Goal: Book appointment/travel/reservation

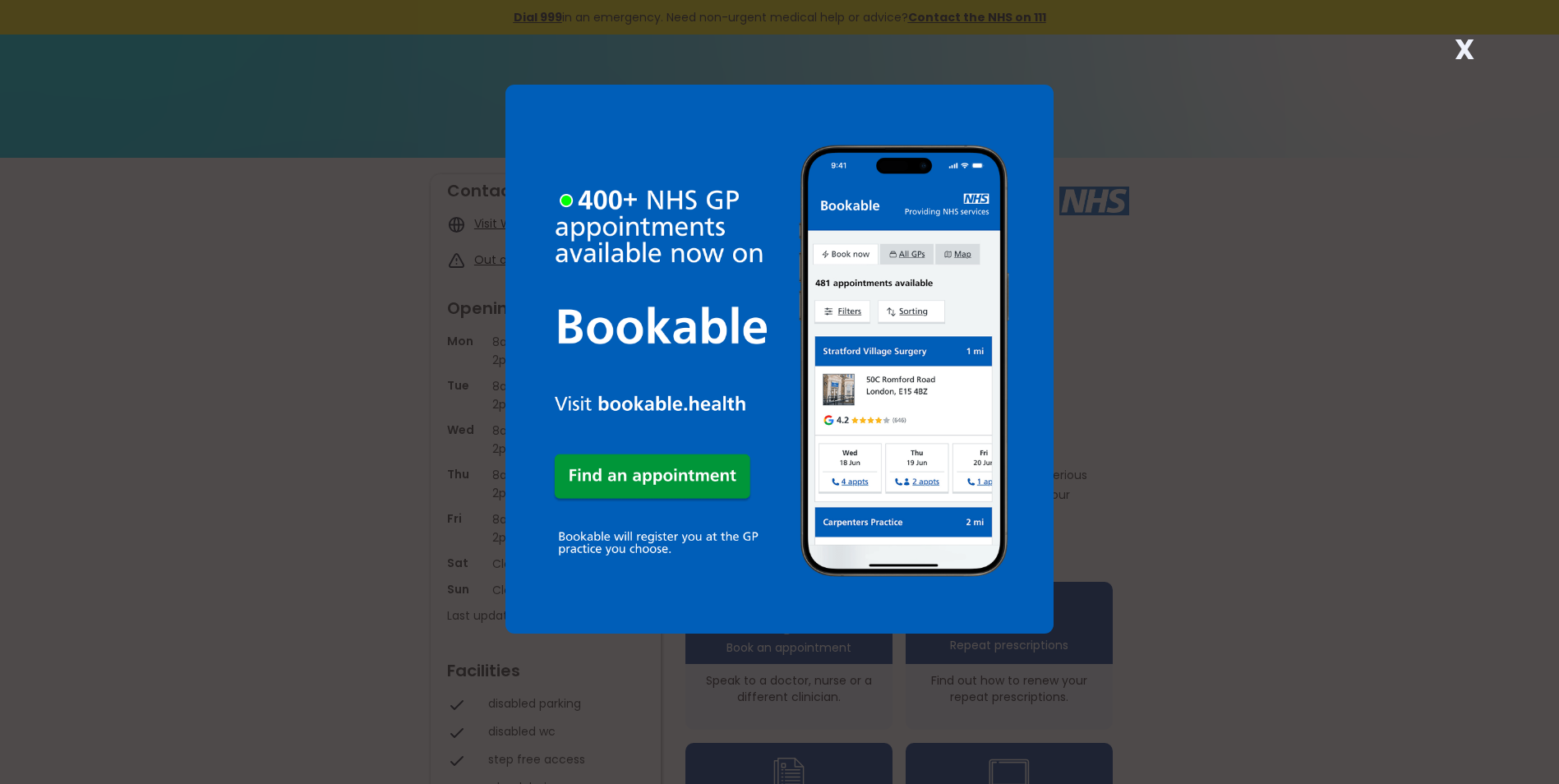
click at [1463, 42] on strong "X" at bounding box center [1464, 49] width 20 height 40
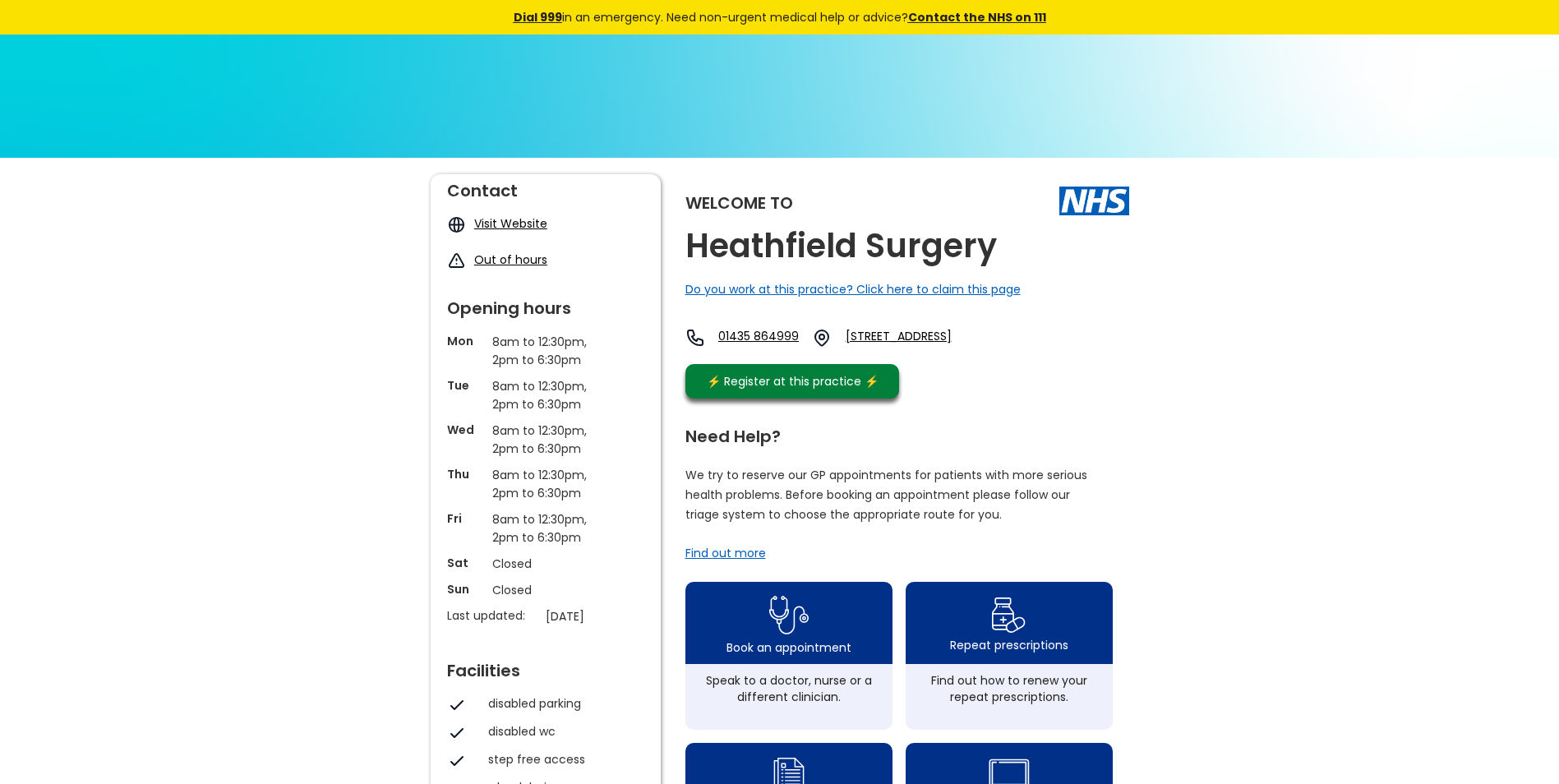
drag, startPoint x: 1558, startPoint y: 185, endPoint x: 1562, endPoint y: 226, distance: 41.2
click at [1558, 226] on html "X Dial 999 in an emergency. Need non-urgent medical help or advice? Contact the…" at bounding box center [780, 392] width 1559 height 784
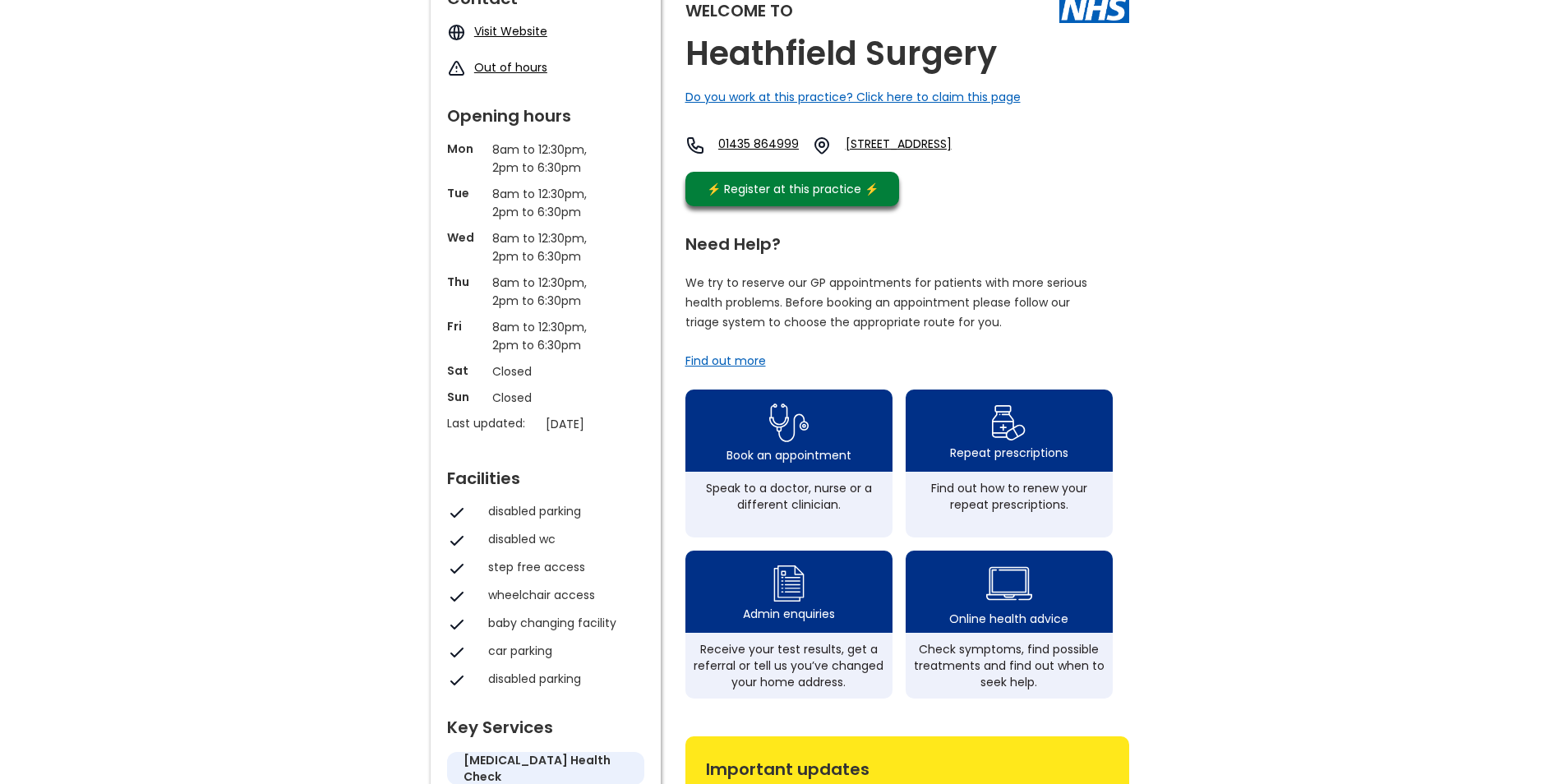
scroll to position [188, 0]
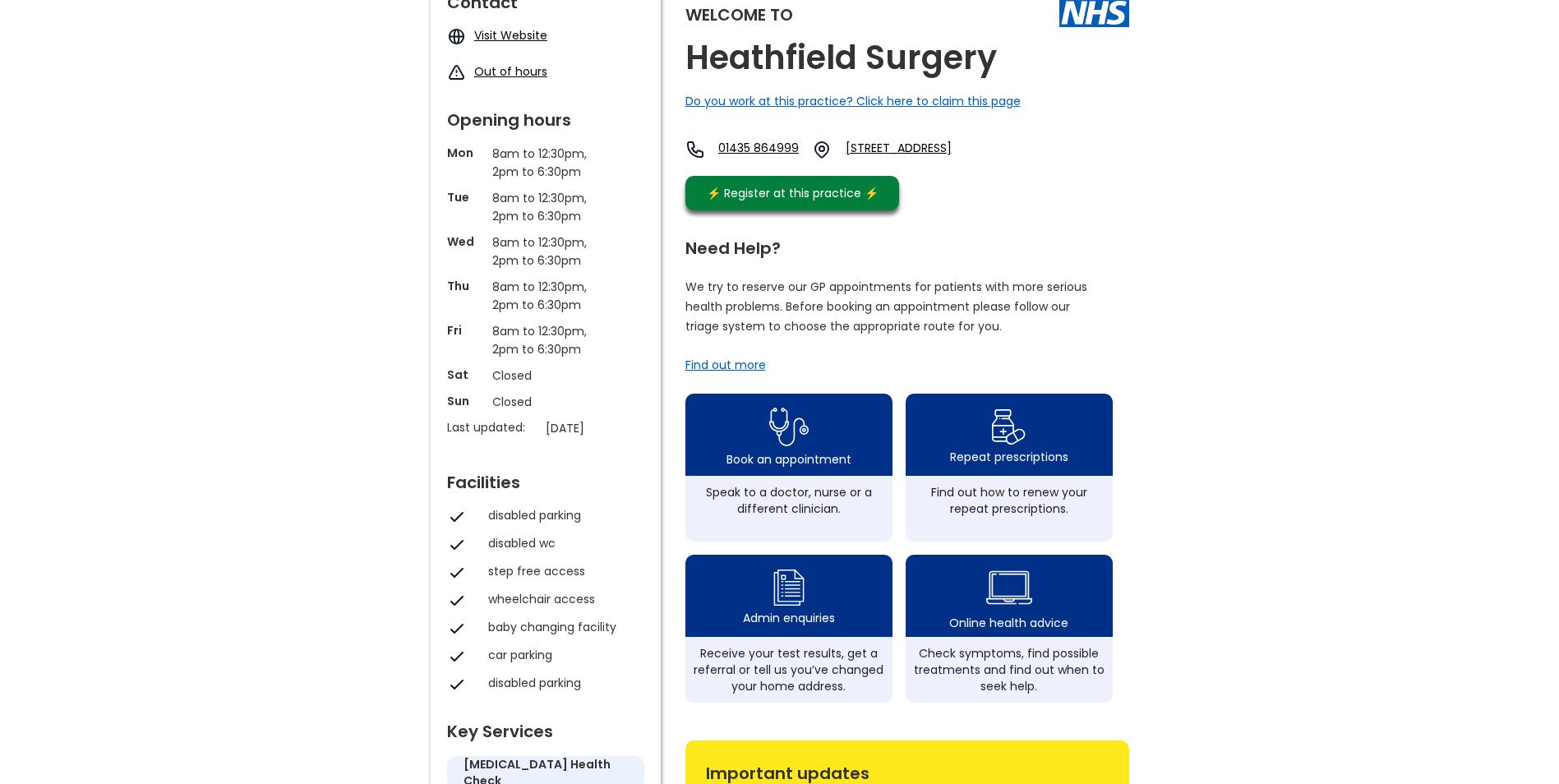
click at [761, 373] on div "Find out more" at bounding box center [726, 364] width 80 height 16
click at [831, 433] on div "Book an appointment" at bounding box center [788, 431] width 228 height 91
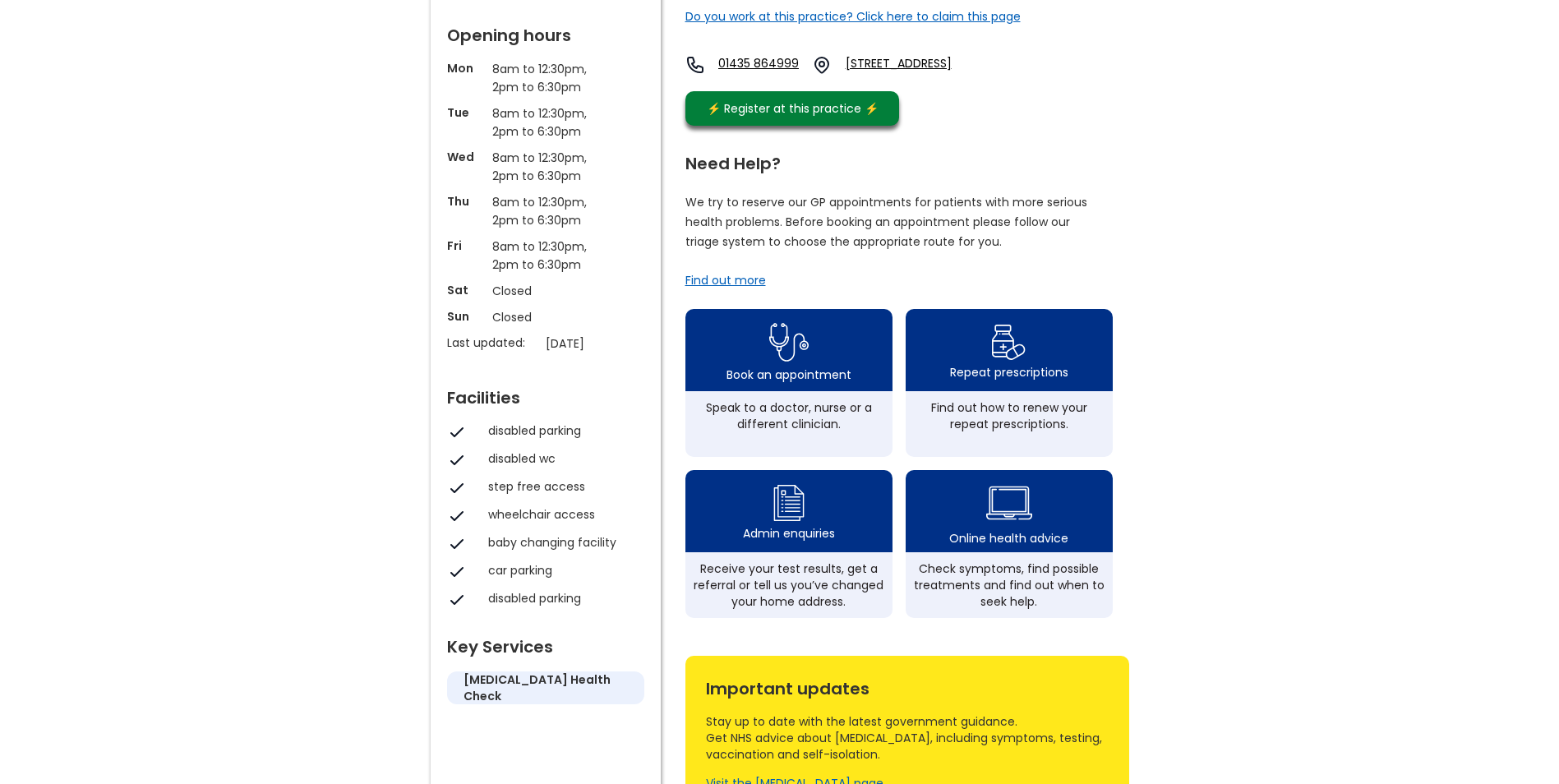
scroll to position [274, 0]
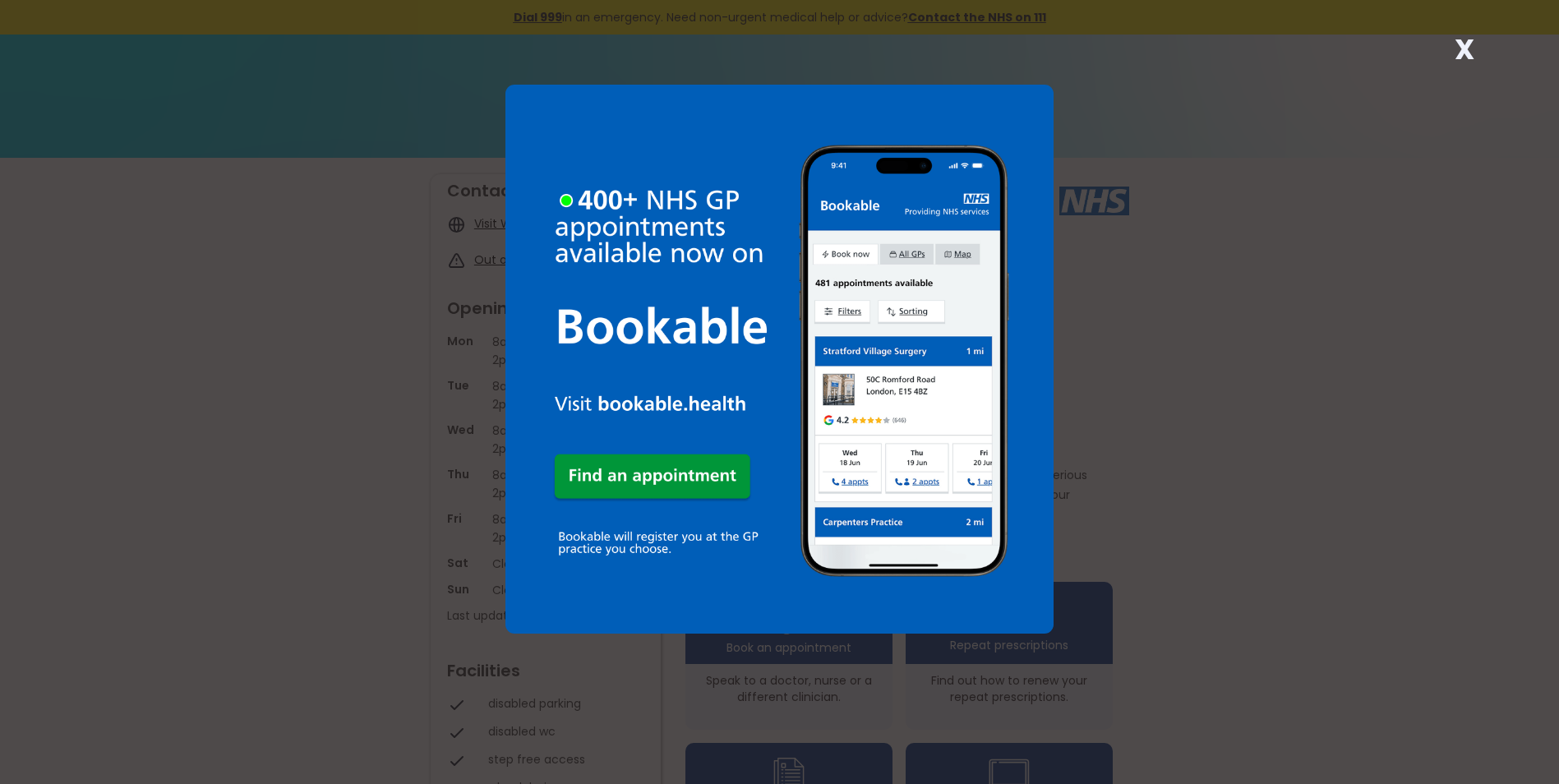
click at [1463, 41] on strong "X" at bounding box center [1464, 49] width 20 height 40
